Goal: Navigation & Orientation: Find specific page/section

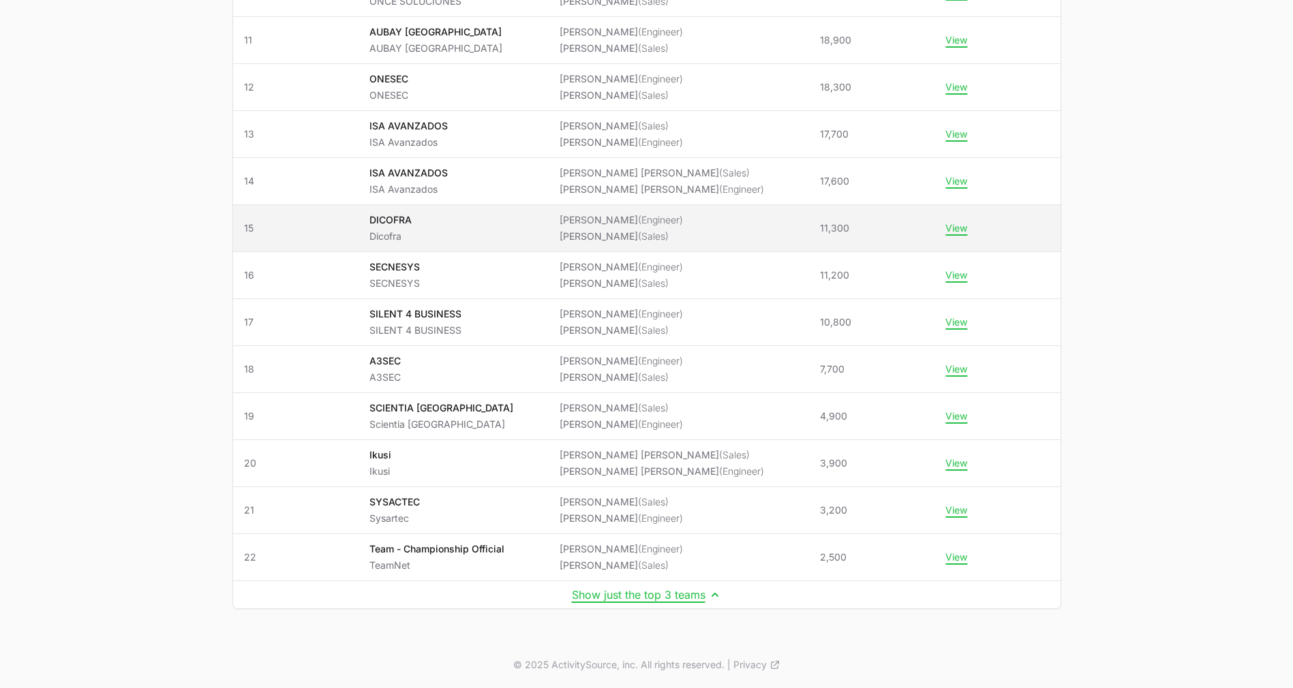
scroll to position [652, 0]
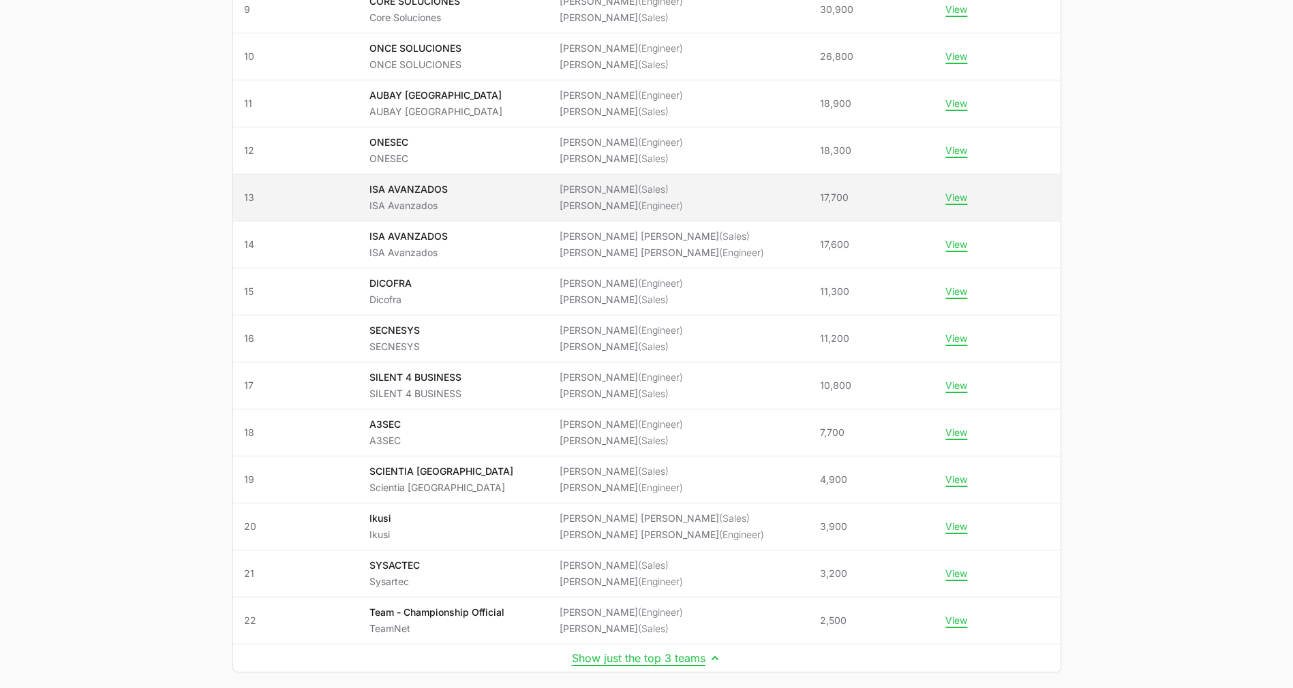
click at [632, 204] on li "Rodrigo Villalobos (Engineer)" at bounding box center [621, 206] width 123 height 14
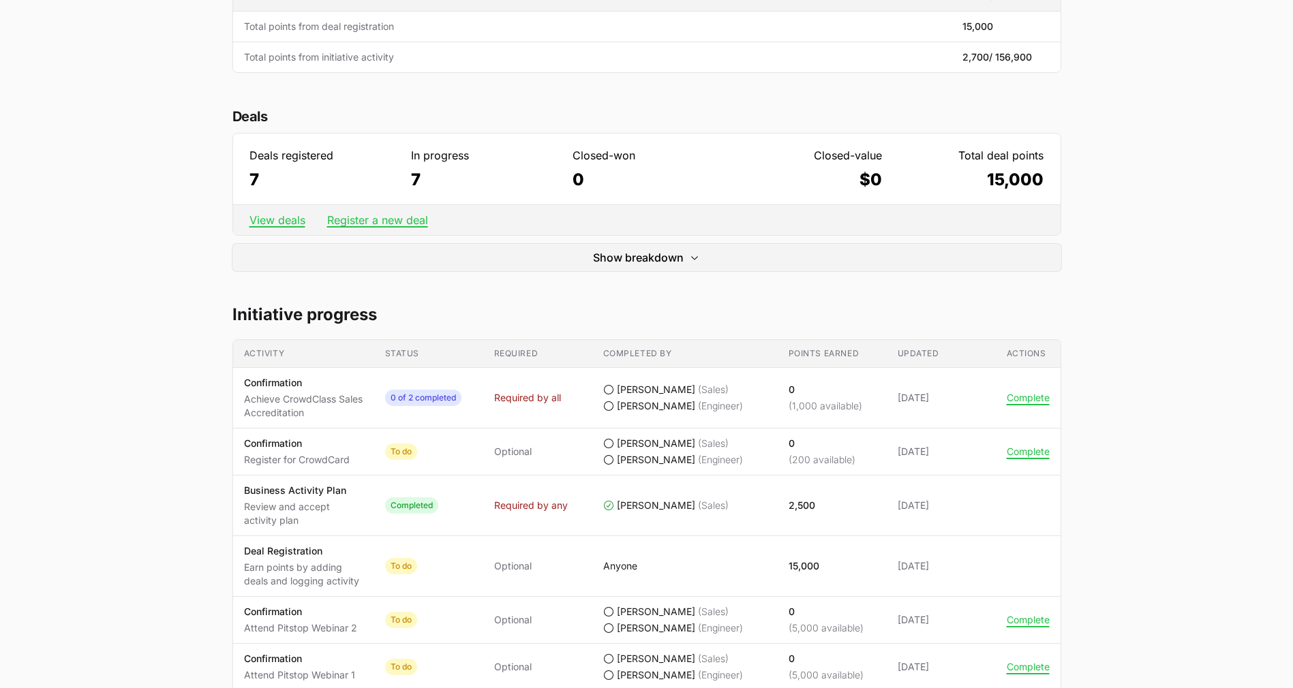
scroll to position [341, 0]
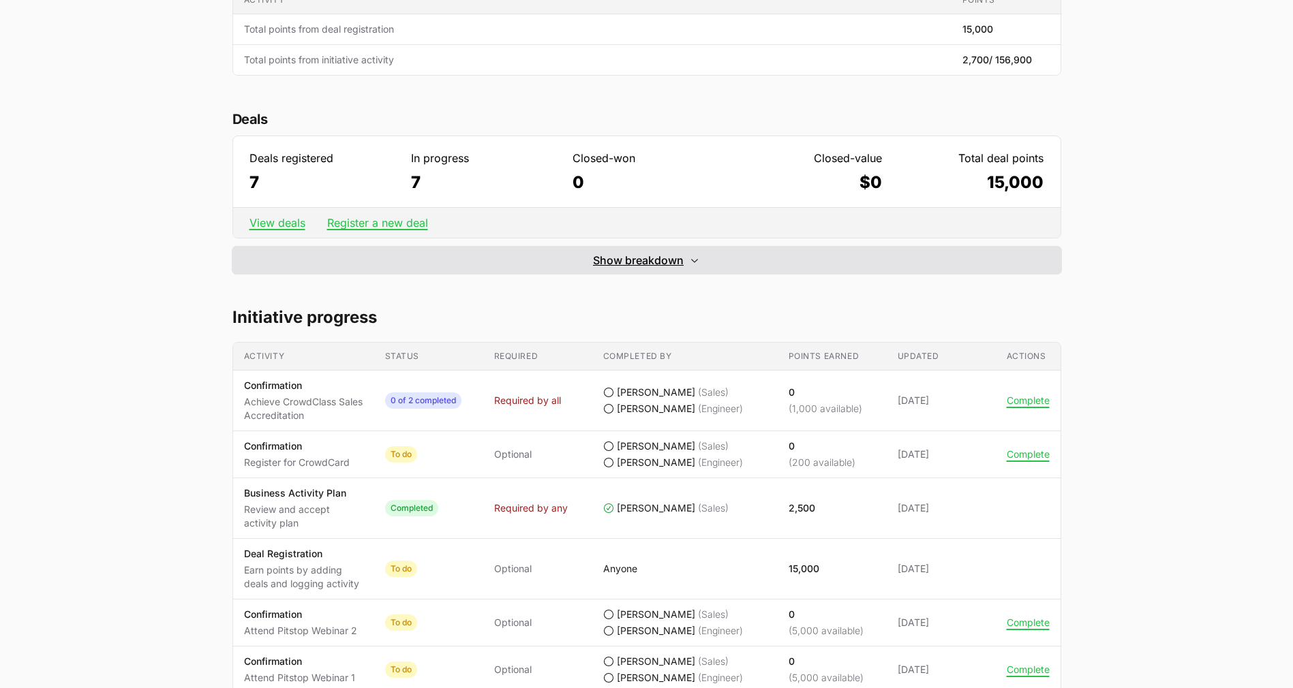
click at [684, 271] on button "Show breakdown Hide breakdown" at bounding box center [646, 260] width 829 height 27
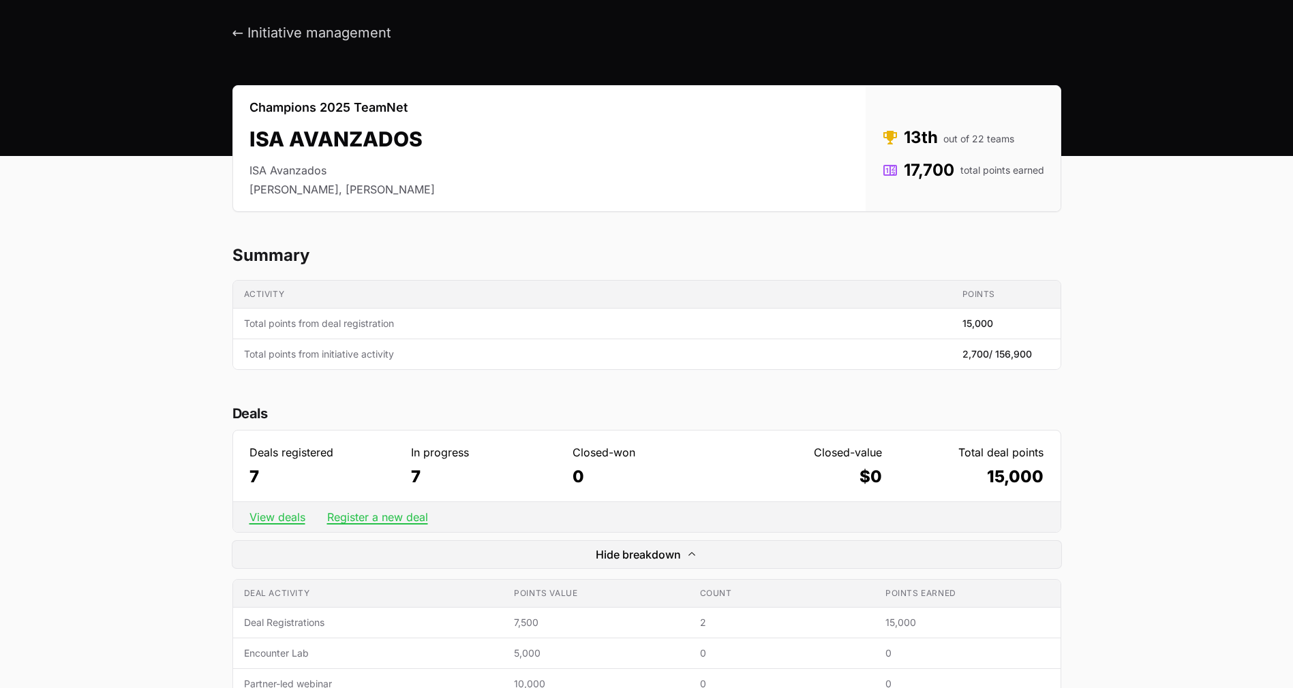
scroll to position [0, 0]
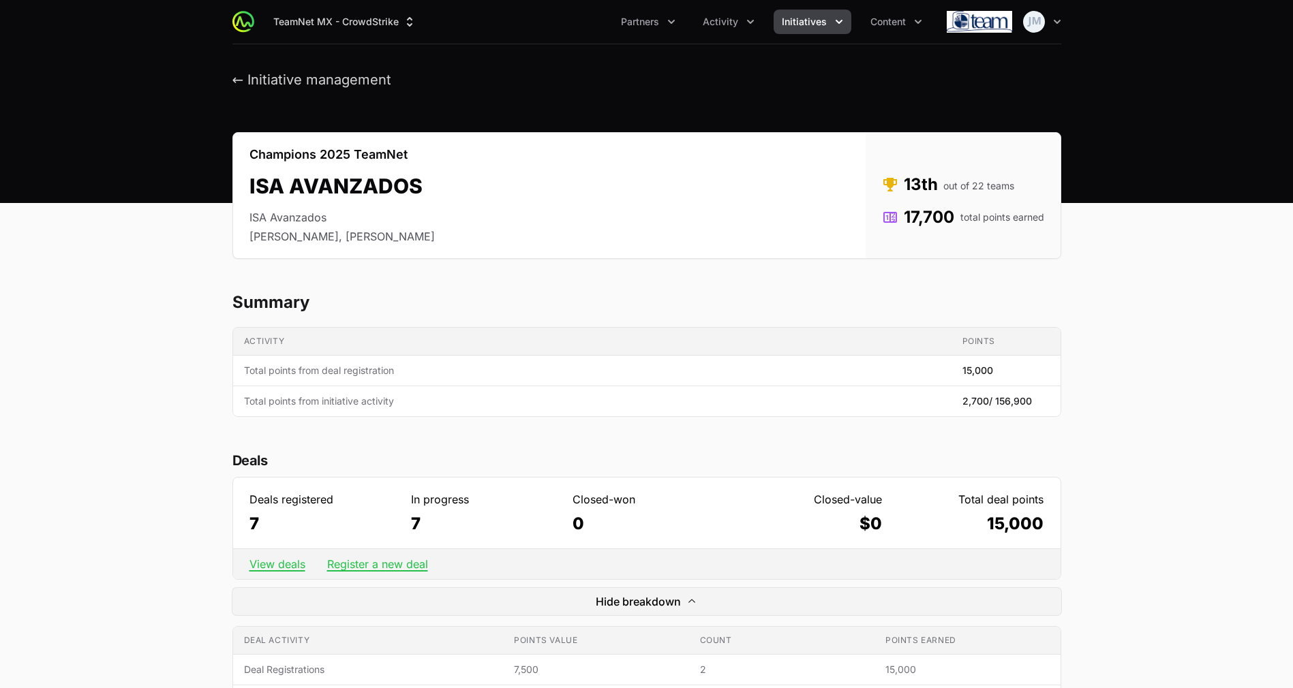
click at [812, 20] on span "Initiatives" at bounding box center [804, 22] width 45 height 14
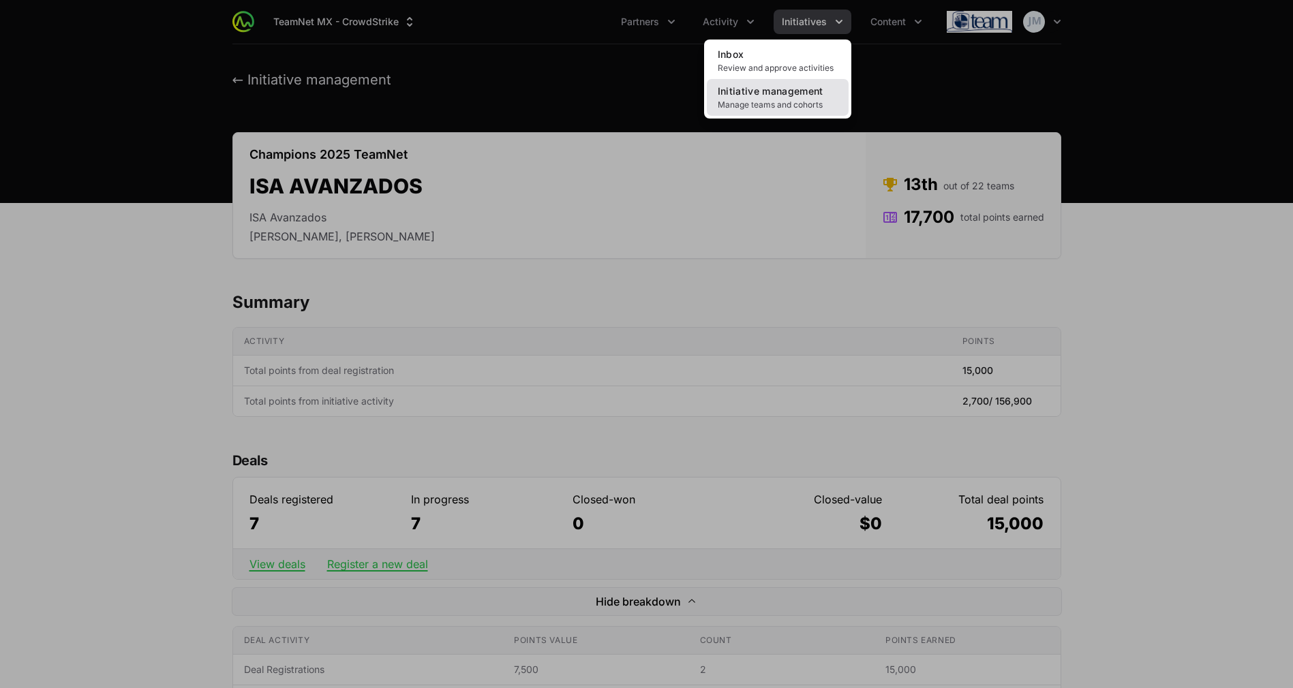
click at [765, 100] on span "Manage teams and cohorts" at bounding box center [778, 105] width 120 height 11
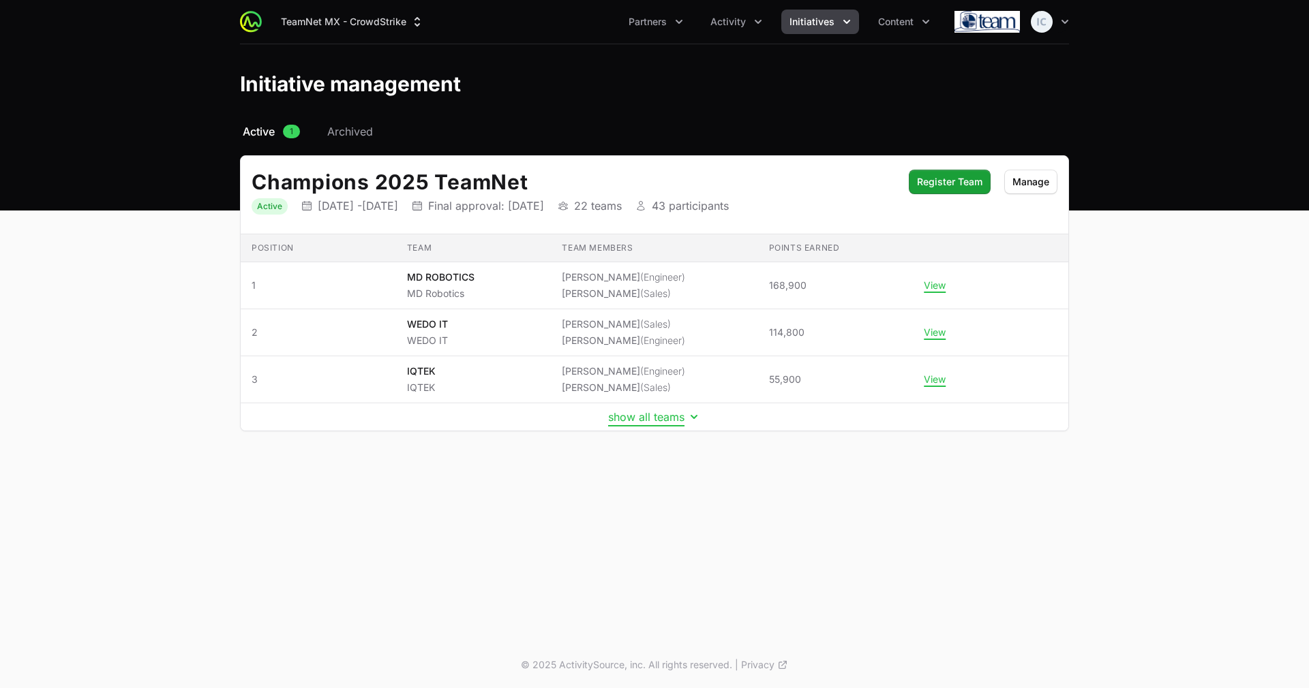
click at [664, 415] on button "show all teams" at bounding box center [654, 417] width 93 height 14
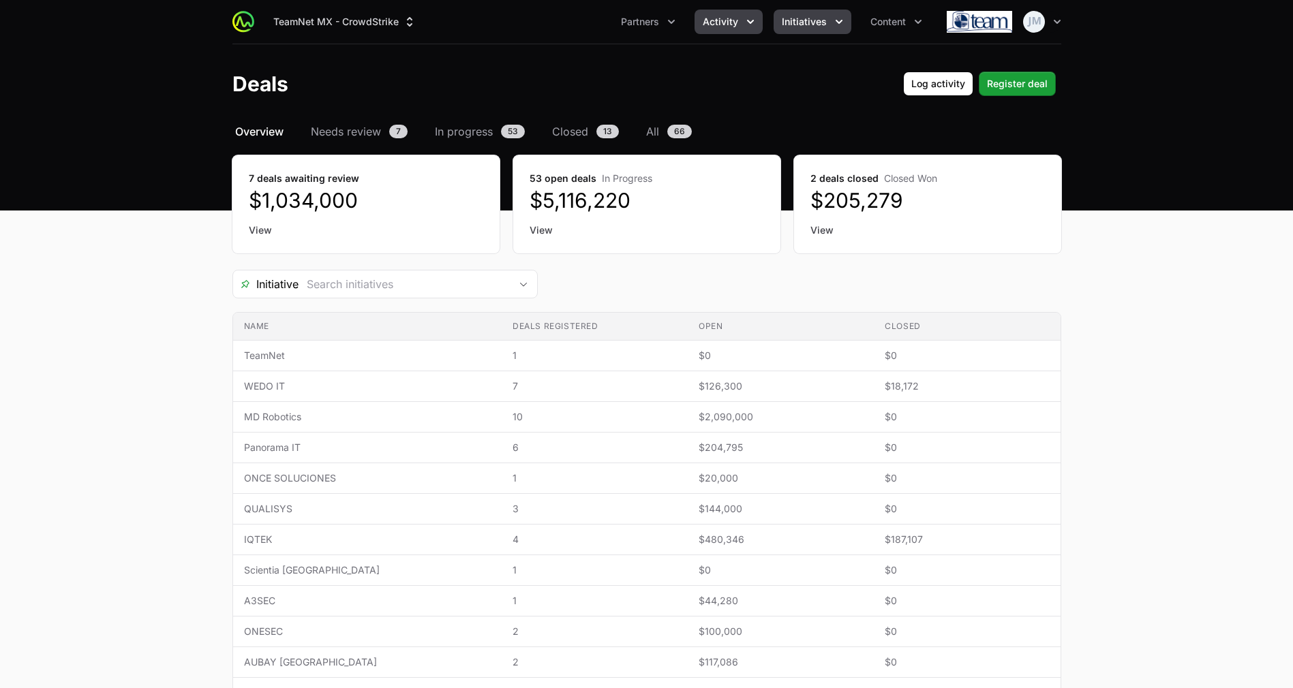
click at [812, 20] on span "Initiatives" at bounding box center [804, 22] width 45 height 14
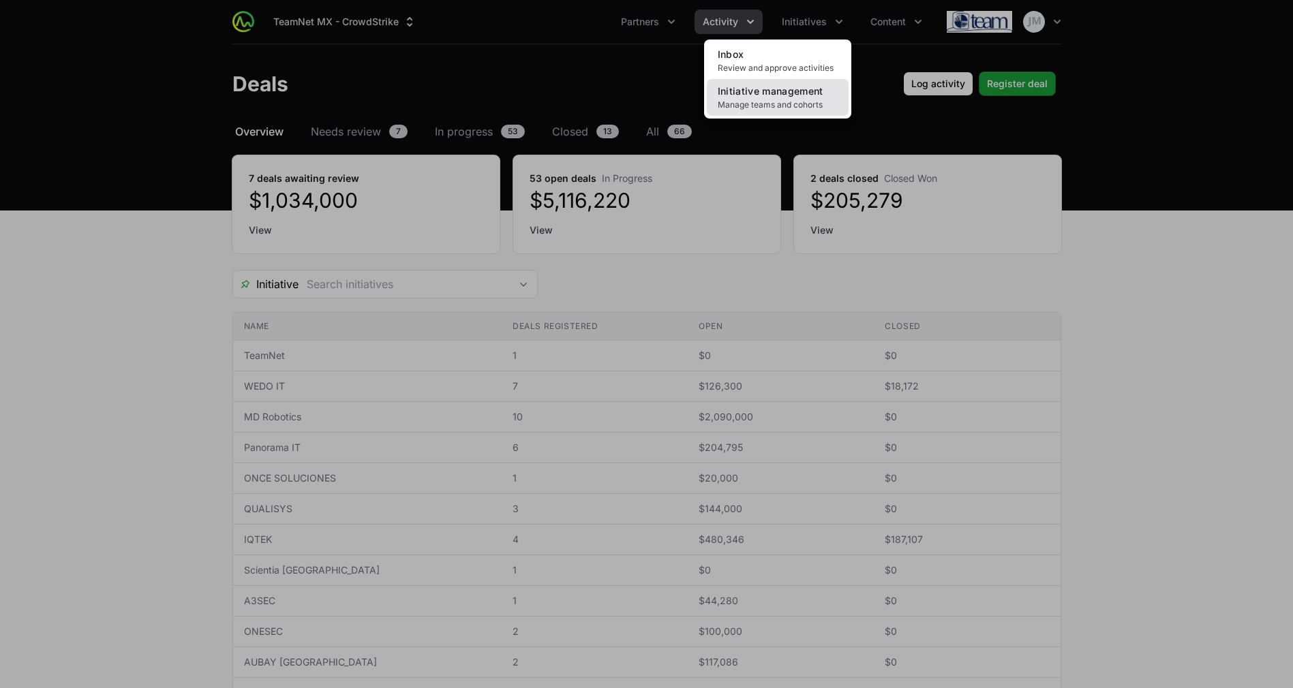
click at [788, 85] on span "Initiative management" at bounding box center [771, 91] width 106 height 12
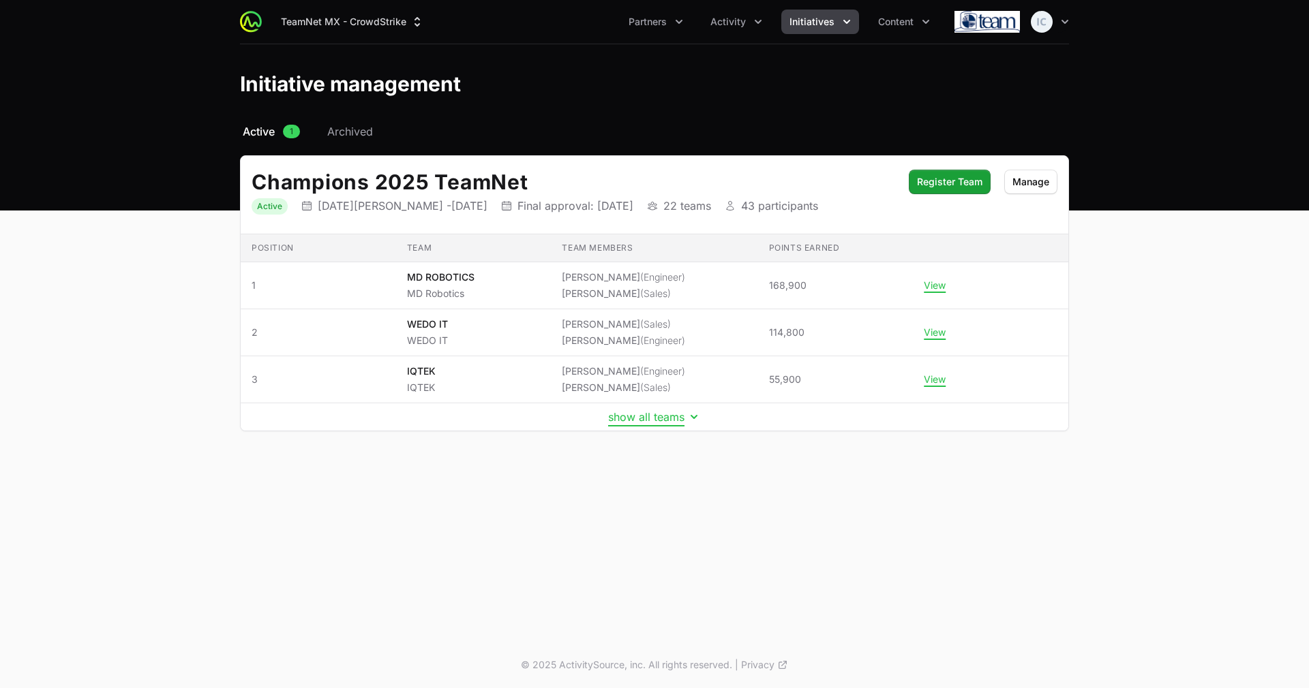
click at [660, 418] on button "show all teams" at bounding box center [654, 417] width 93 height 14
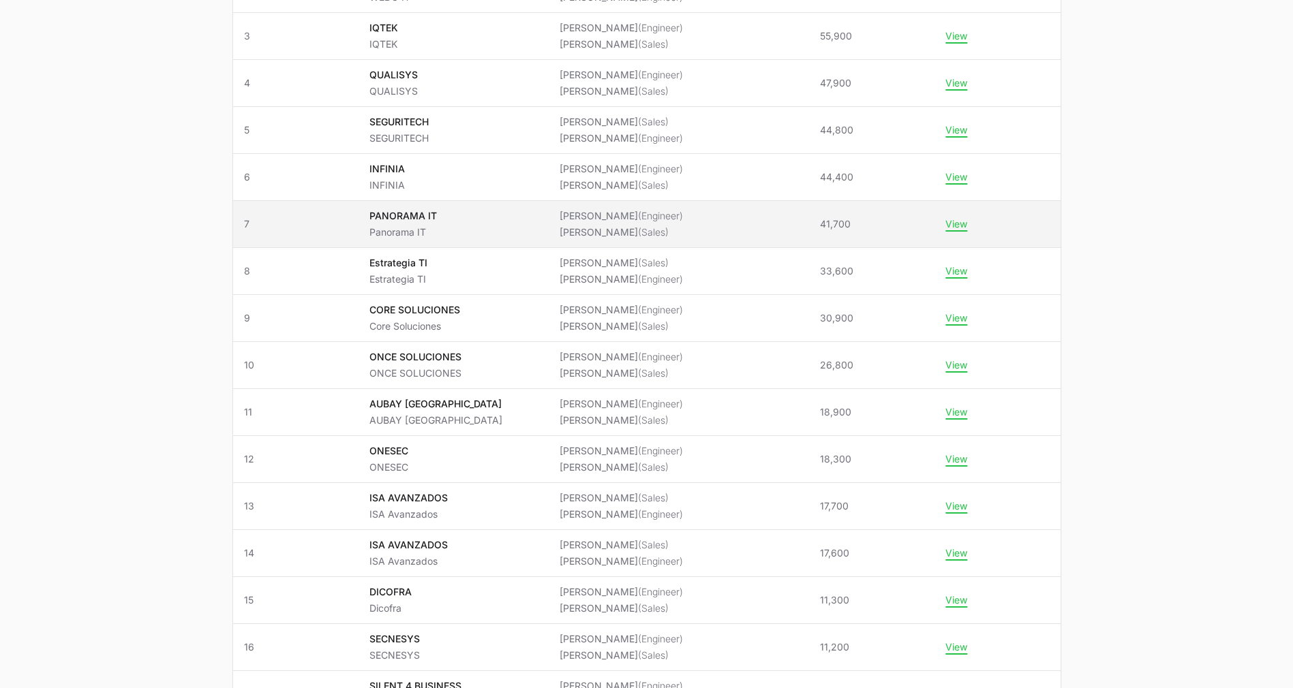
scroll to position [346, 0]
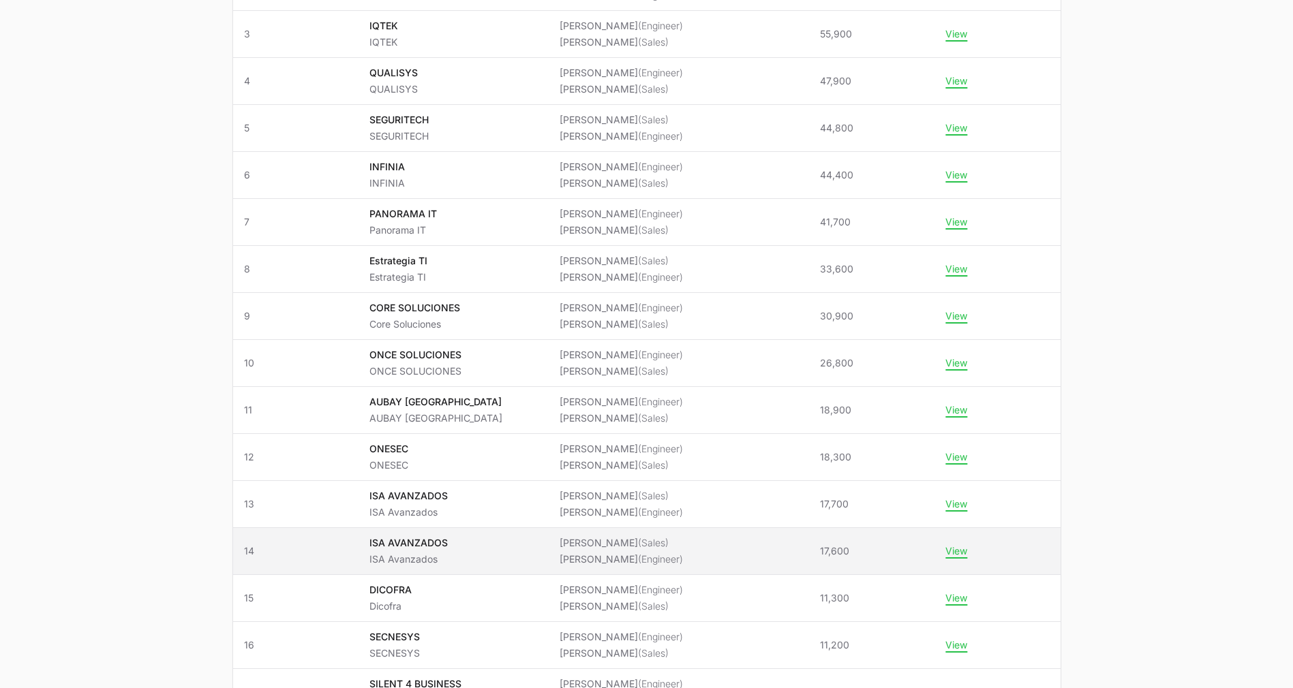
click at [836, 547] on span "17,600" at bounding box center [834, 552] width 29 height 14
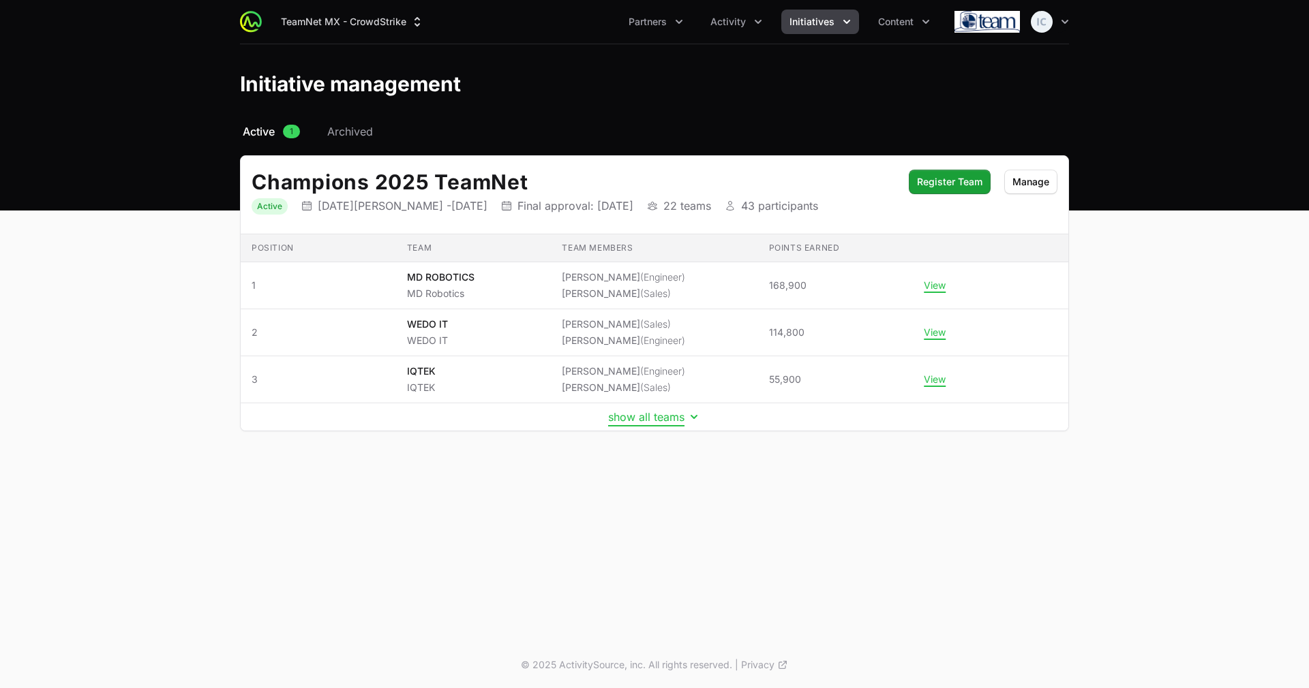
click at [631, 416] on button "show all teams" at bounding box center [654, 417] width 93 height 14
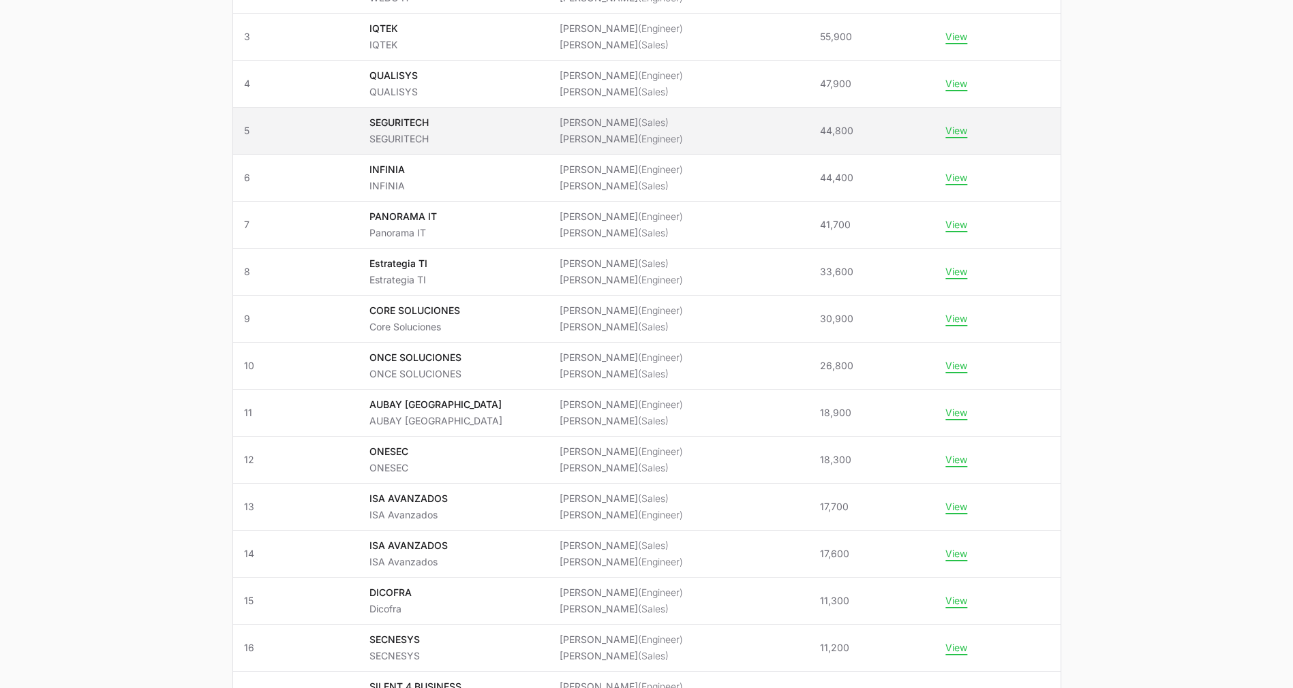
scroll to position [344, 0]
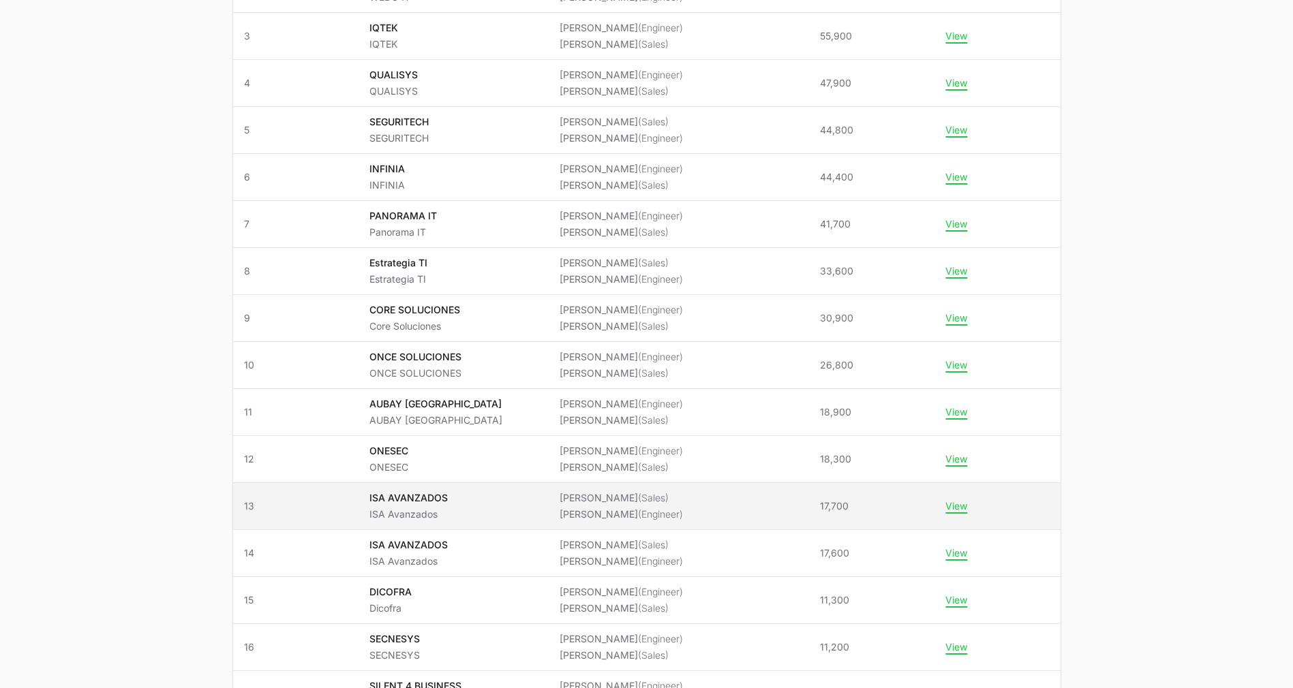
click at [724, 503] on span "[PERSON_NAME] (Sales) [PERSON_NAME] (Engineer)" at bounding box center [679, 506] width 239 height 30
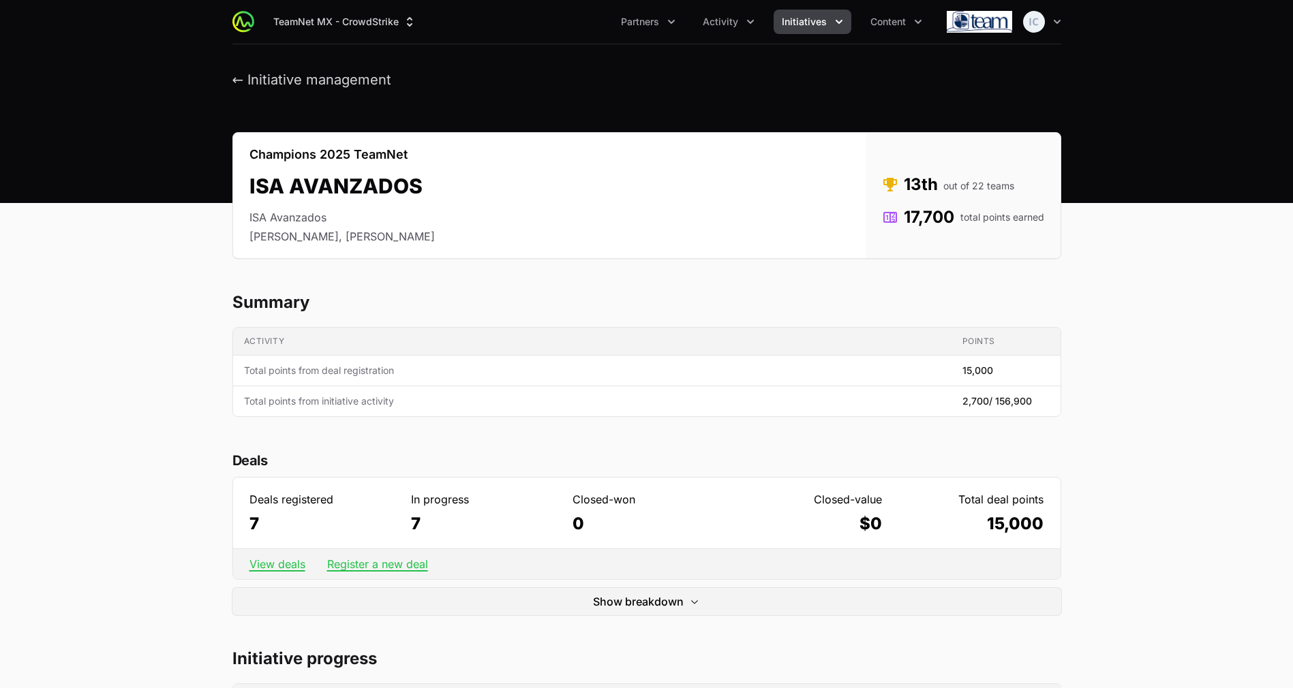
click at [815, 20] on span "Initiatives" at bounding box center [804, 22] width 45 height 14
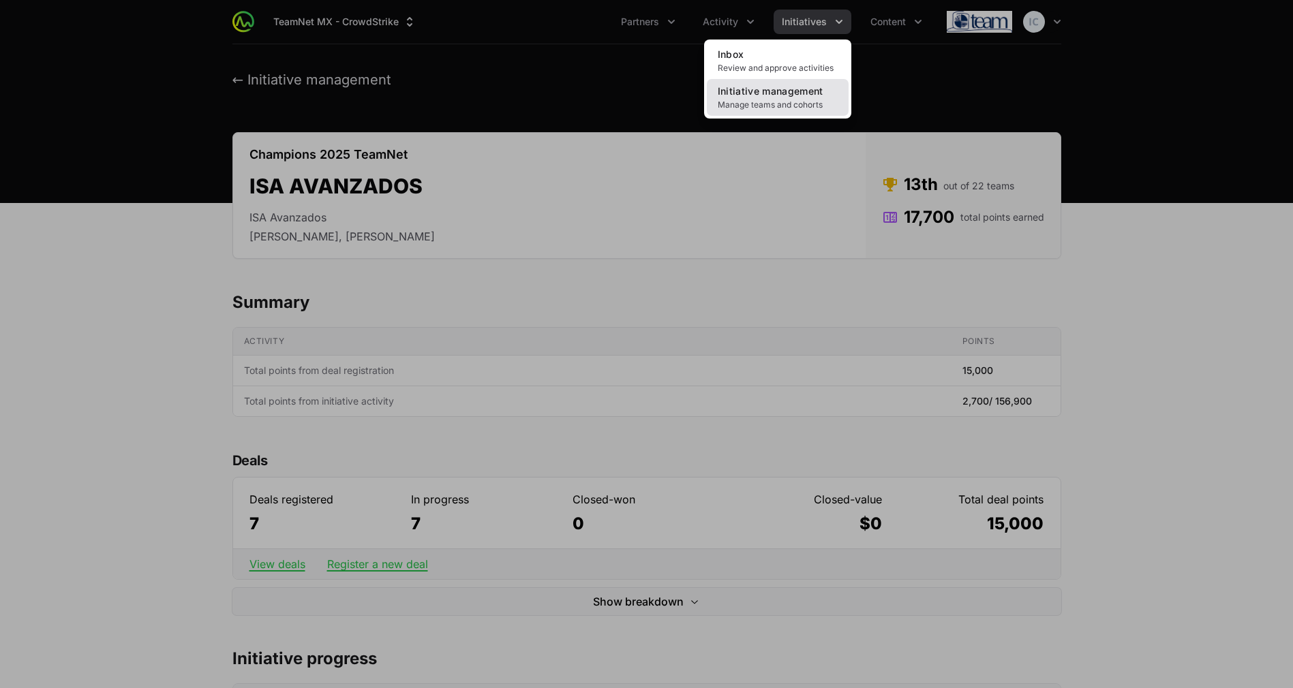
click at [788, 84] on link "Initiative management Manage teams and cohorts" at bounding box center [778, 97] width 142 height 37
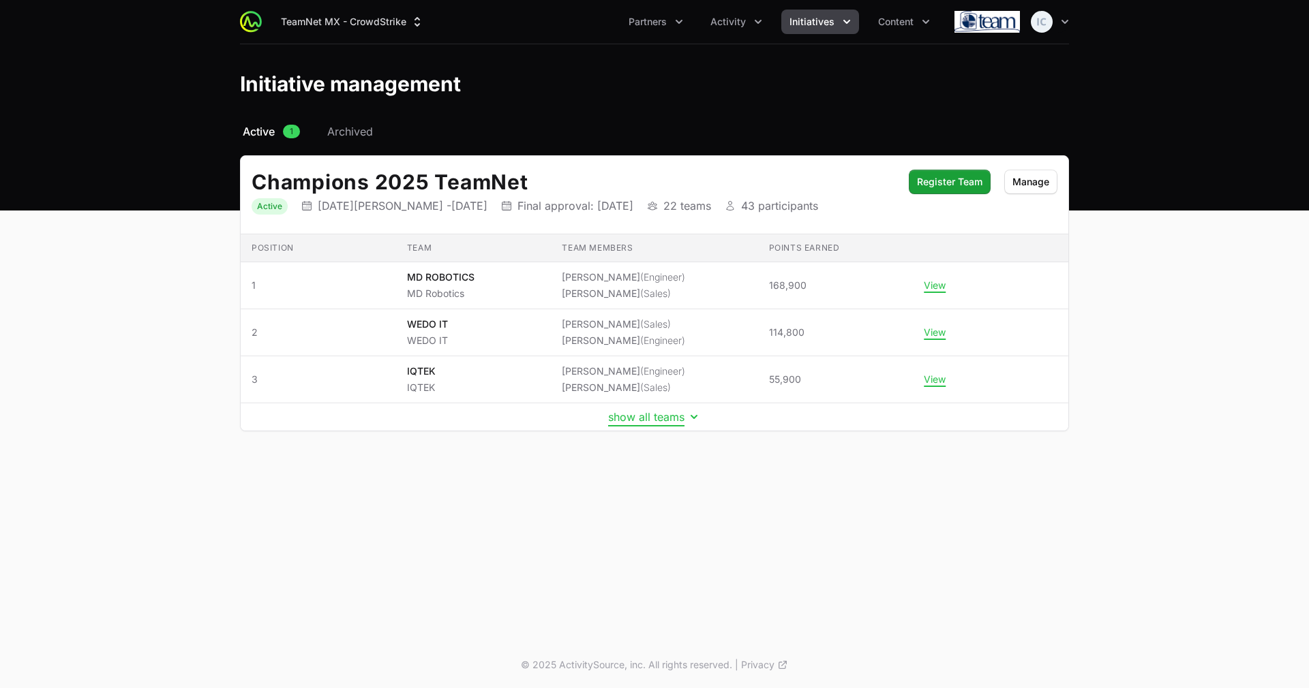
click at [654, 421] on button "show all teams" at bounding box center [654, 417] width 93 height 14
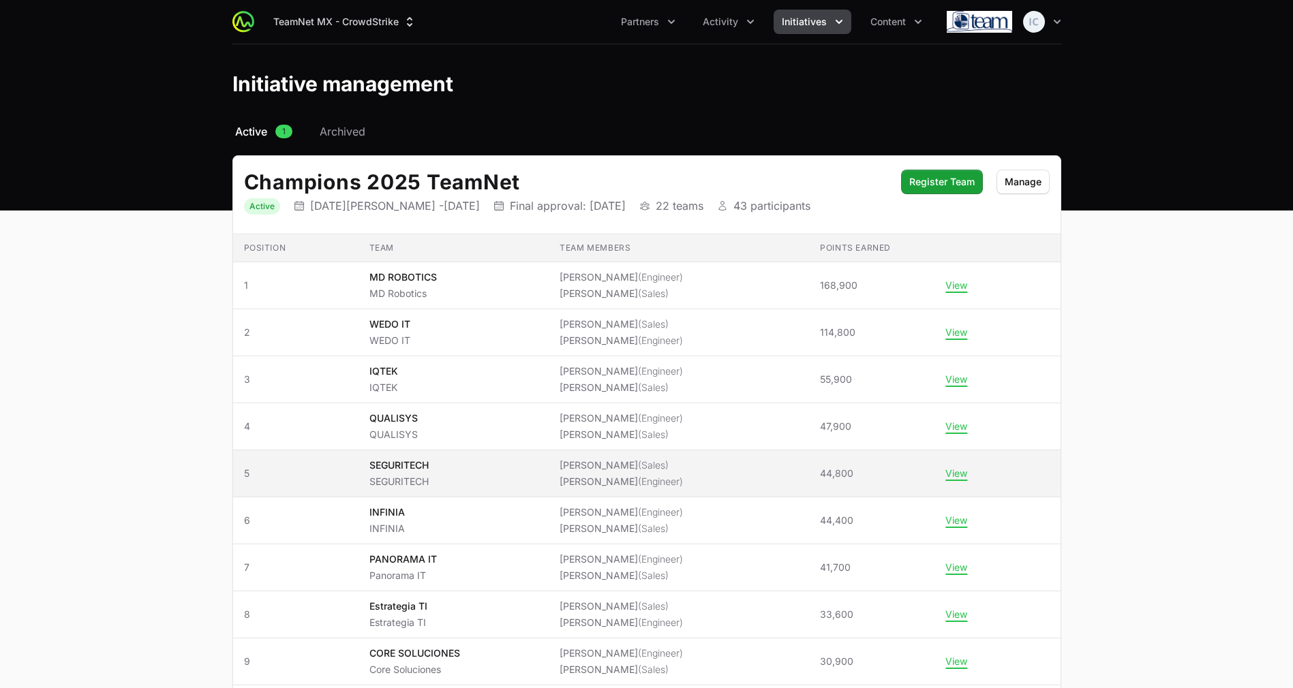
scroll to position [716, 0]
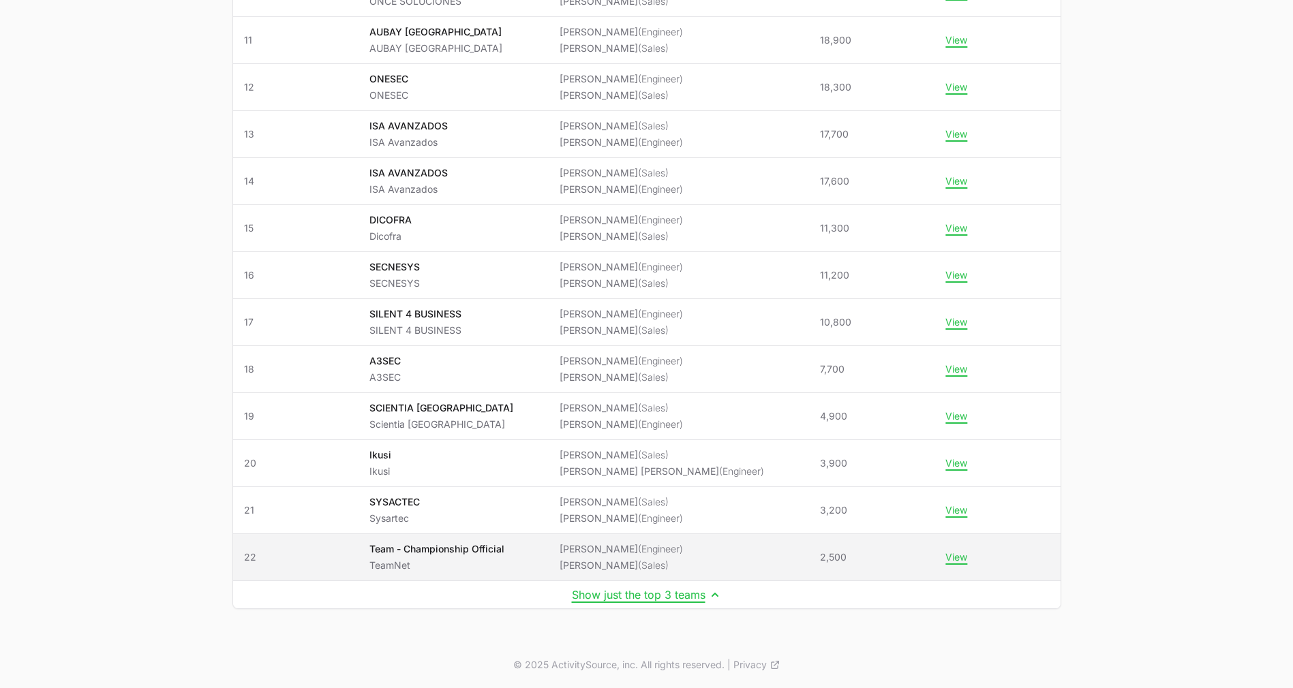
click at [612, 553] on li "[PERSON_NAME] (Engineer)" at bounding box center [621, 550] width 123 height 14
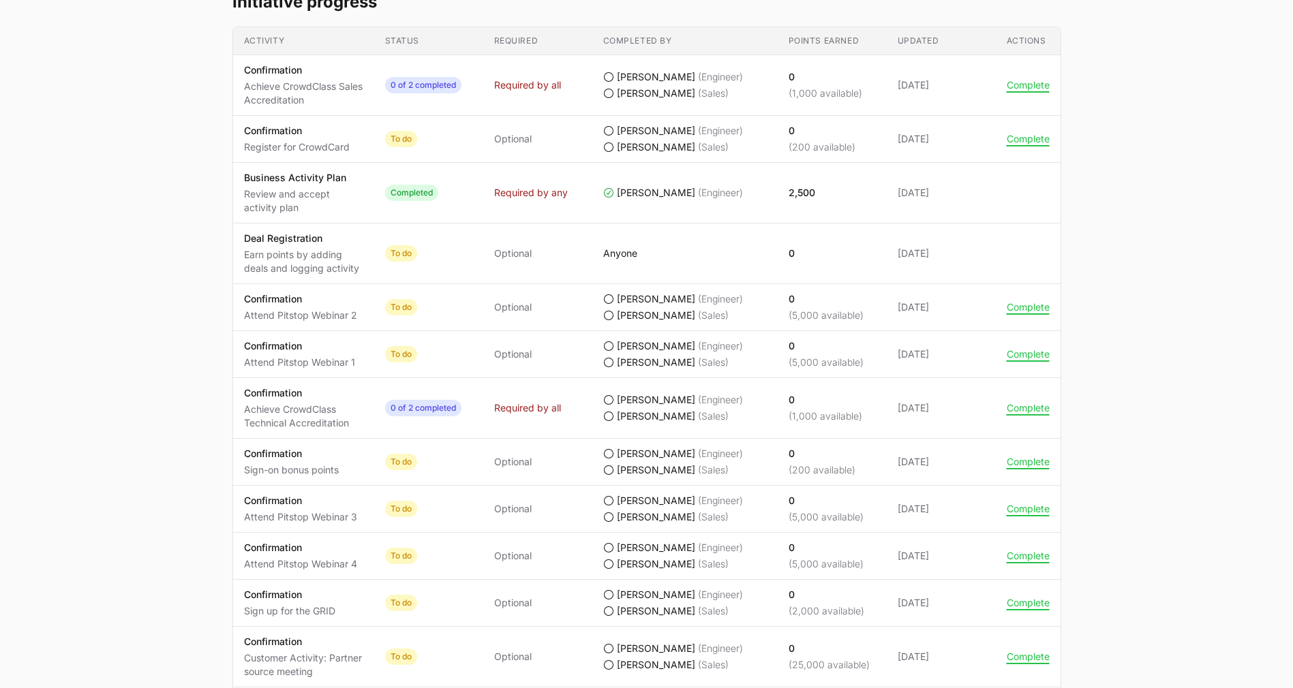
scroll to position [656, 0]
click at [458, 408] on span "0 of 2 completed" at bounding box center [423, 409] width 76 height 16
